Goal: Transaction & Acquisition: Download file/media

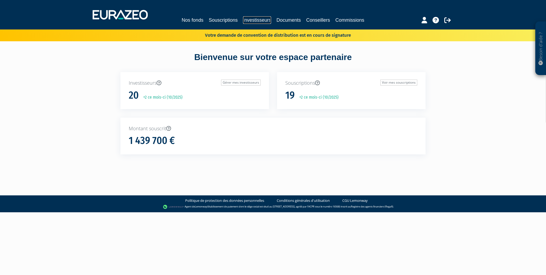
click at [258, 21] on link "Investisseurs" at bounding box center [257, 19] width 28 height 7
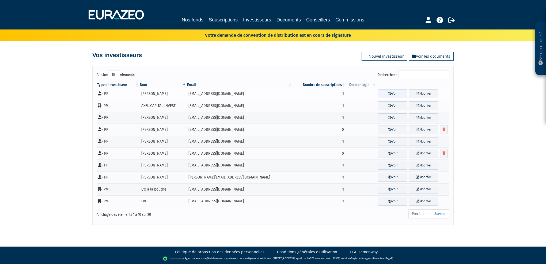
click at [388, 93] on icon at bounding box center [390, 93] width 4 height 3
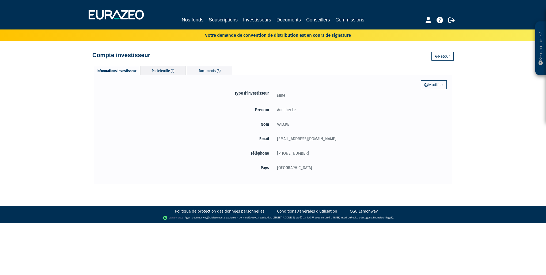
click at [172, 71] on div "Portefeuille (1)" at bounding box center [163, 70] width 46 height 9
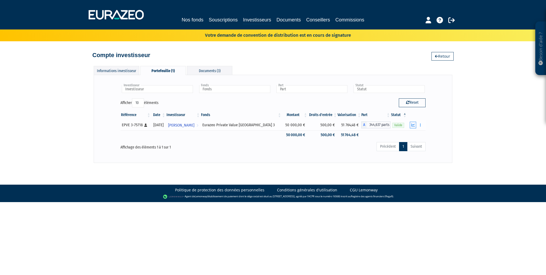
click at [412, 126] on icon "button" at bounding box center [412, 124] width 3 height 3
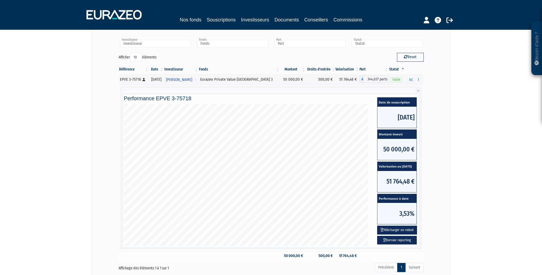
scroll to position [92, 0]
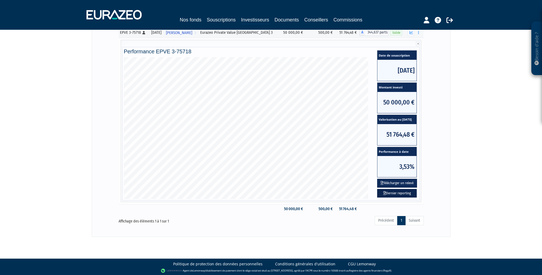
click at [399, 193] on link "Dernier reporting" at bounding box center [397, 193] width 40 height 9
click at [219, 18] on link "Souscriptions" at bounding box center [221, 19] width 29 height 7
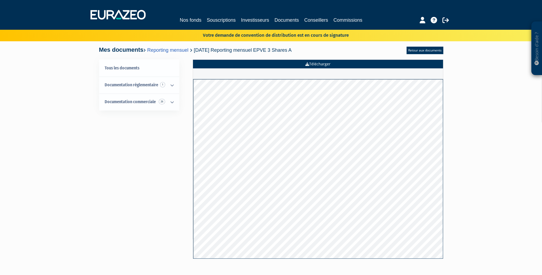
click at [319, 63] on link "Télécharger" at bounding box center [318, 64] width 250 height 9
